Goal: Task Accomplishment & Management: Complete application form

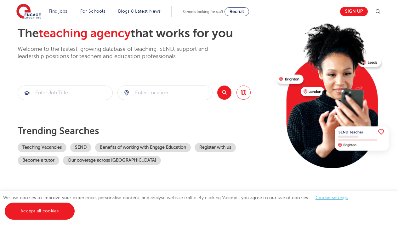
scroll to position [40, 0]
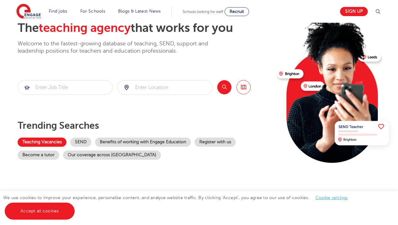
click at [57, 142] on link "Teaching Vacancies" at bounding box center [42, 141] width 49 height 9
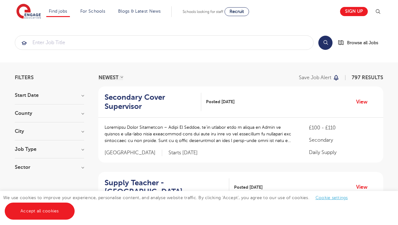
click at [79, 97] on h3 "Start Date" at bounding box center [49, 95] width 69 height 5
click at [38, 118] on span "October" at bounding box center [33, 118] width 19 height 6
click at [28, 118] on input "October 1" at bounding box center [26, 117] width 4 height 4
checkbox input "true"
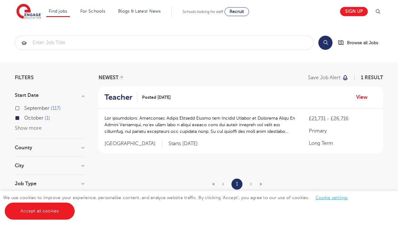
click at [32, 109] on span "September" at bounding box center [36, 108] width 25 height 6
click at [28, 109] on input "September 117" at bounding box center [26, 107] width 4 height 4
checkbox input "true"
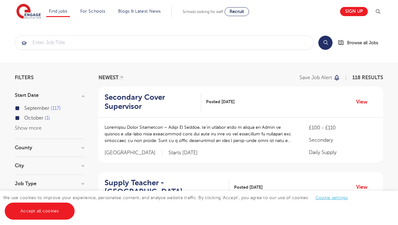
click at [59, 146] on h3 "County" at bounding box center [49, 147] width 69 height 5
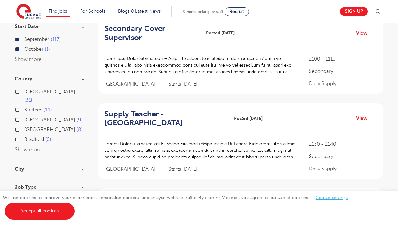
scroll to position [70, 0]
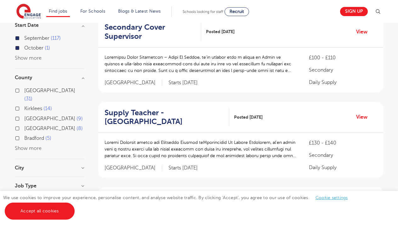
click at [25, 145] on button "Show more" at bounding box center [28, 148] width 27 height 6
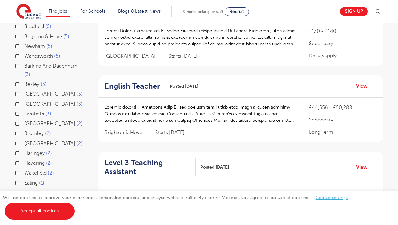
scroll to position [181, 0]
click at [24, 120] on label "Birmingham 2" at bounding box center [53, 124] width 58 height 8
click at [24, 121] on input "Birmingham 2" at bounding box center [26, 123] width 4 height 4
checkbox input "true"
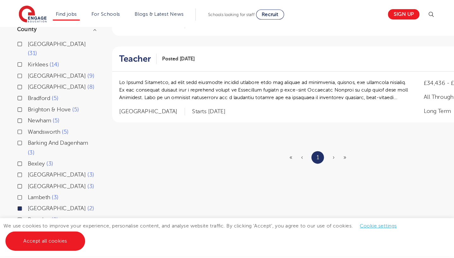
scroll to position [117, 0]
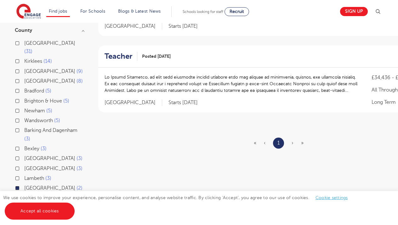
click at [264, 103] on div "£34,436 - £39,417 All Through Long Term Birmingham Starts 2025-09-01" at bounding box center [282, 89] width 369 height 45
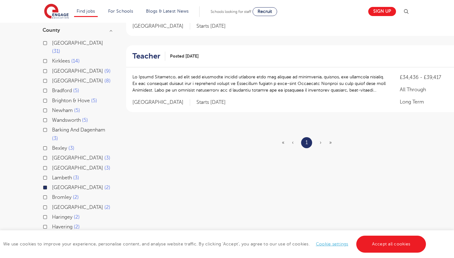
click at [321, 142] on span "›" at bounding box center [321, 143] width 2 height 6
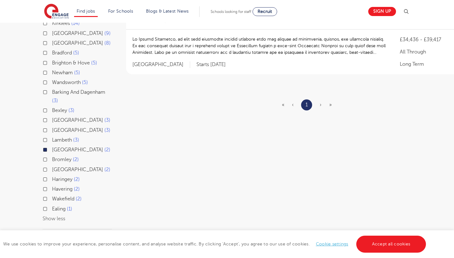
scroll to position [156, 0]
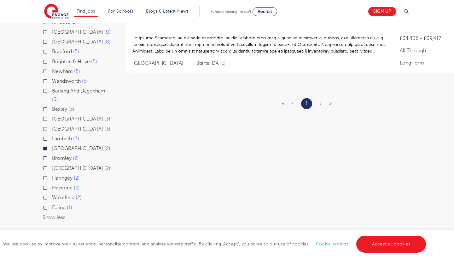
click at [52, 58] on label "Brighton & Hove 5" at bounding box center [74, 62] width 45 height 8
click at [52, 59] on input "Brighton & Hove 5" at bounding box center [54, 61] width 4 height 4
checkbox input "true"
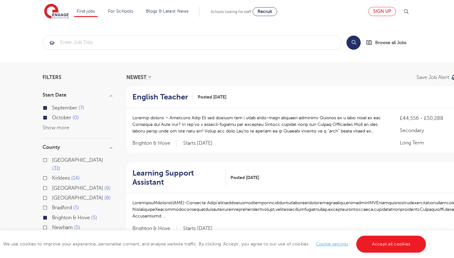
click at [375, 14] on link "Sign up" at bounding box center [382, 11] width 28 height 9
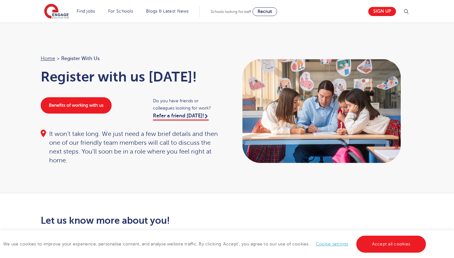
click at [170, 177] on div "Home > Register with us Register with us today! Benefits of working with us Do …" at bounding box center [227, 108] width 454 height 171
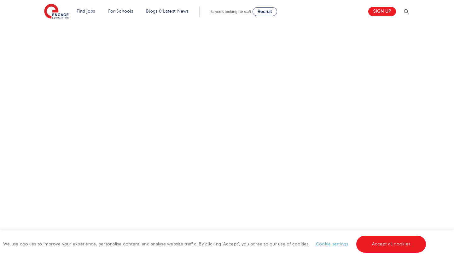
scroll to position [324, 0]
click at [307, 192] on div "Let us know more about you!" at bounding box center [227, 88] width 382 height 392
